Goal: Information Seeking & Learning: Learn about a topic

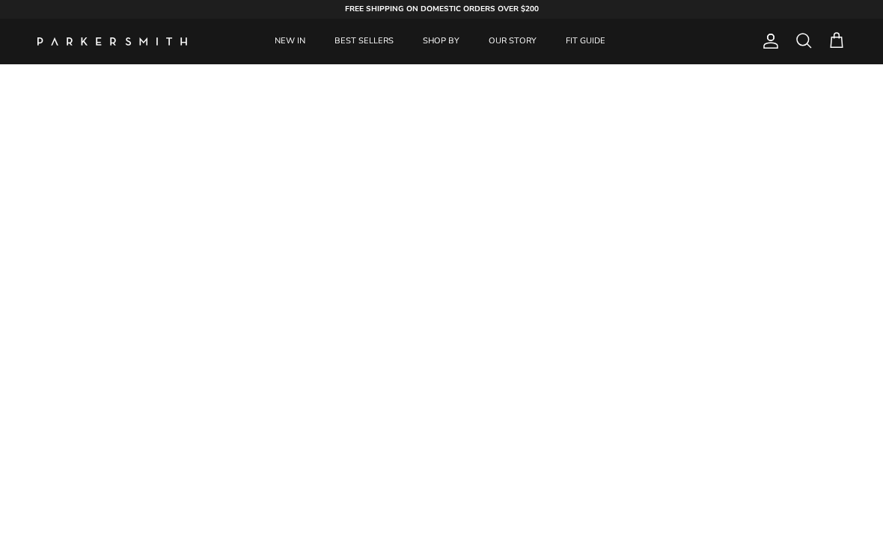
click at [365, 49] on link "BEST SELLERS" at bounding box center [364, 42] width 86 height 46
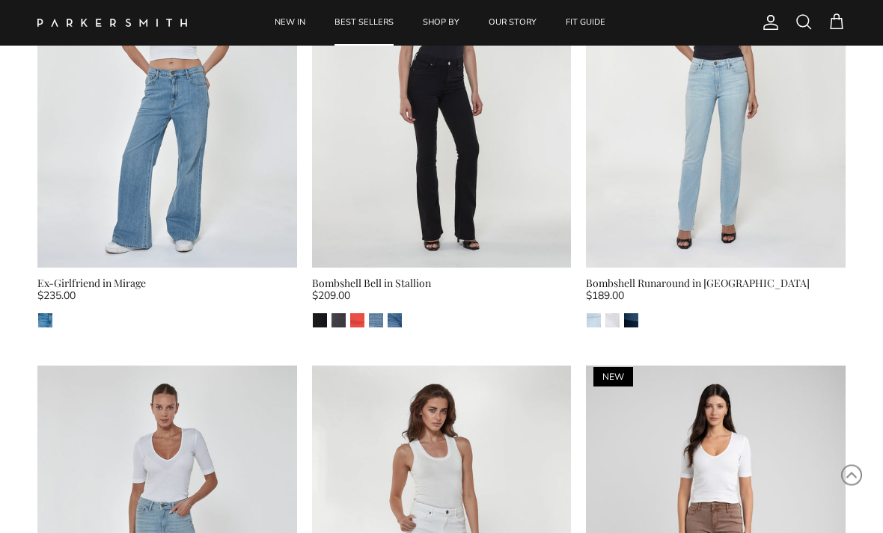
scroll to position [1556, 0]
click at [675, 292] on div "$189.00" at bounding box center [716, 300] width 260 height 16
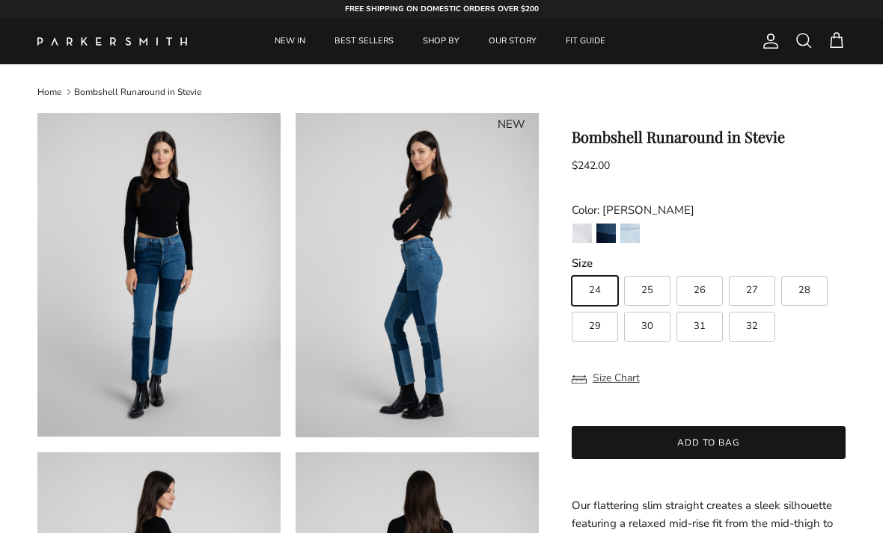
click at [637, 233] on img "Riviera" at bounding box center [629, 233] width 19 height 19
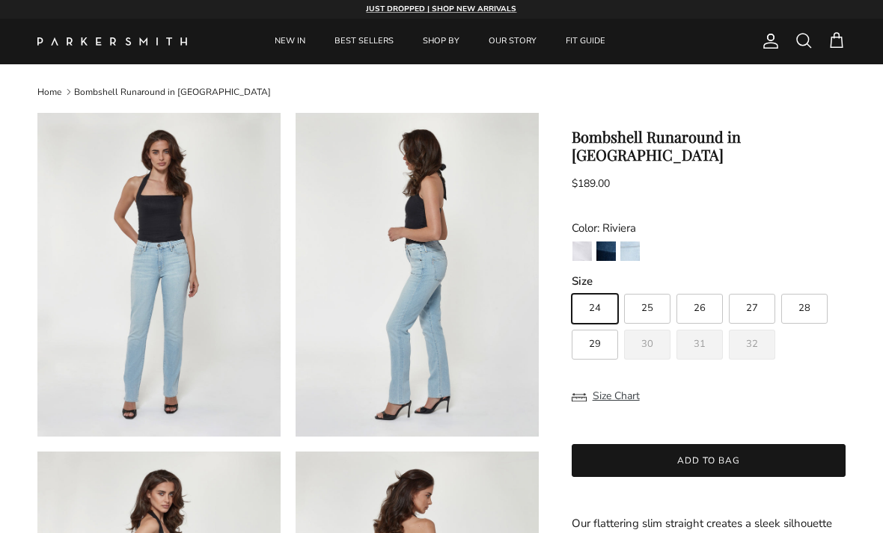
click at [670, 171] on div "$189.00 Unit price / Unavailable" at bounding box center [708, 185] width 274 height 29
click at [675, 134] on h1 "Bombshell Runaround in Riviera" at bounding box center [708, 146] width 274 height 36
click at [767, 49] on span "Account" at bounding box center [770, 41] width 18 height 18
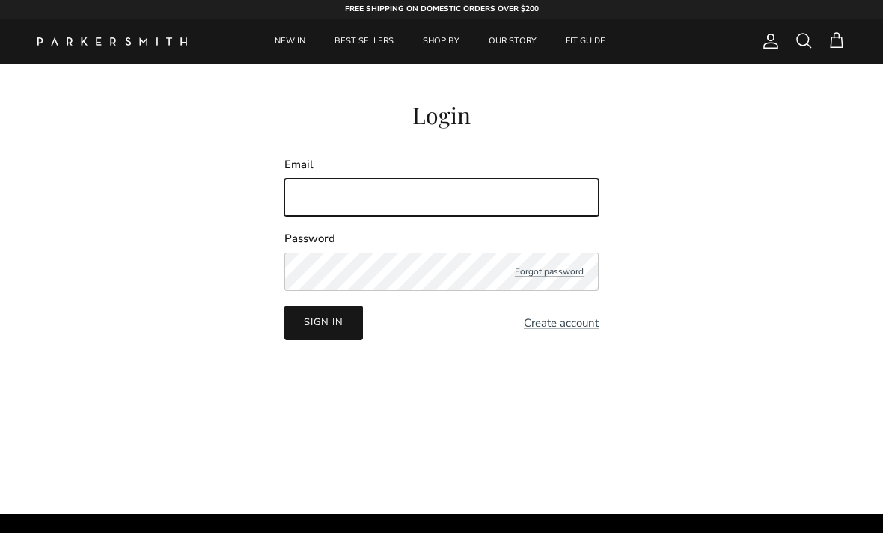
click at [329, 199] on input "Email" at bounding box center [441, 197] width 314 height 37
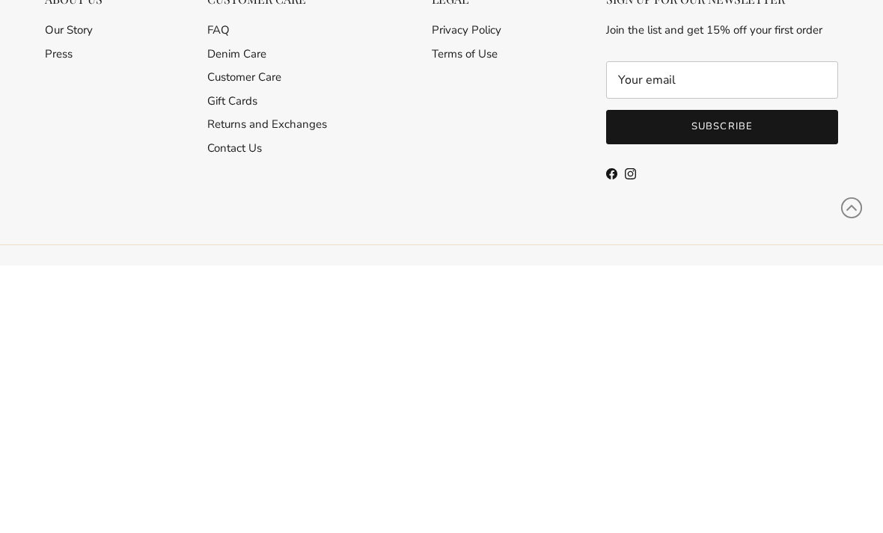
scroll to position [387, 0]
click at [242, 408] on link "Contact Us" at bounding box center [234, 415] width 55 height 15
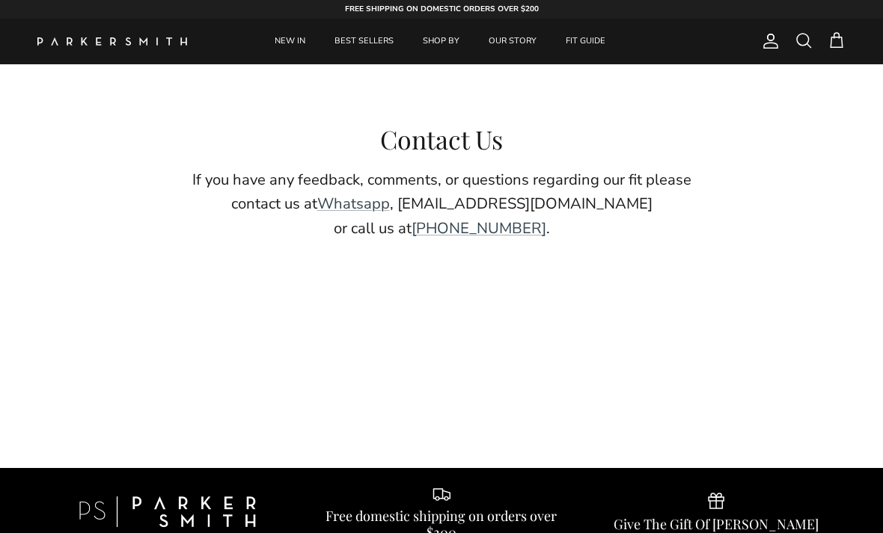
click at [503, 203] on p "If you have any feedback, comments, or questions regarding our fit please conta…" at bounding box center [441, 204] width 538 height 73
